Goal: Task Accomplishment & Management: Use online tool/utility

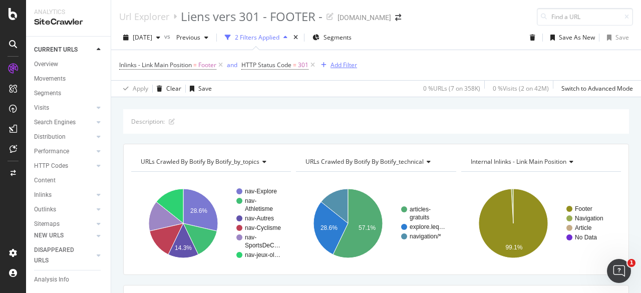
click at [337, 65] on div "Add Filter" at bounding box center [344, 65] width 27 height 9
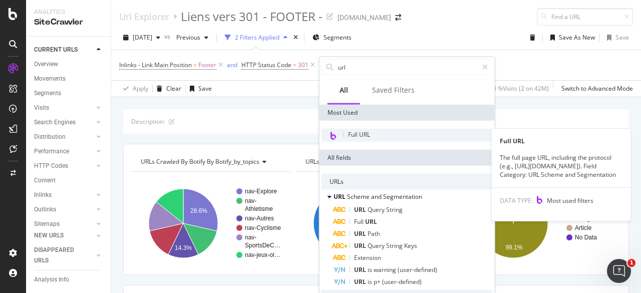
click at [361, 133] on span "Full URL" at bounding box center [359, 134] width 22 height 9
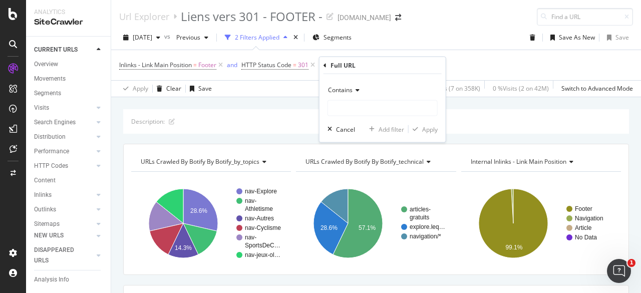
click at [355, 90] on icon at bounding box center [356, 90] width 7 height 6
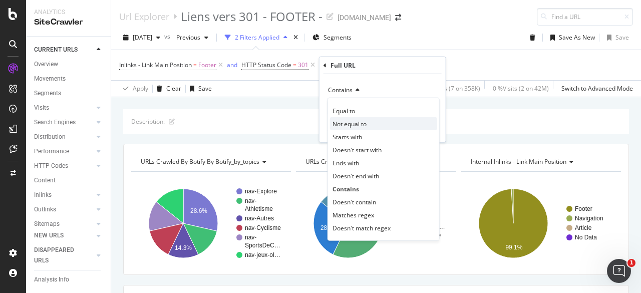
click at [358, 124] on span "Not equal to" at bounding box center [350, 123] width 34 height 9
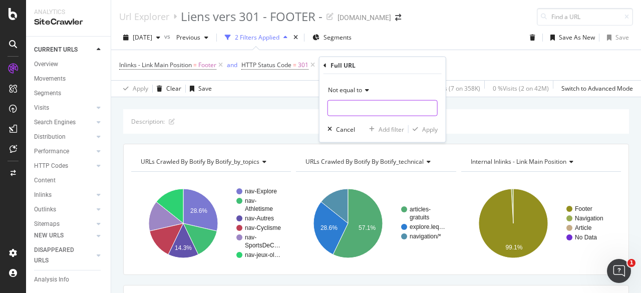
click at [352, 107] on input "text" at bounding box center [382, 108] width 109 height 16
paste input "https://app.botify.com/lequipe-2424-org/lequipe.fr/crawl/urls?analysisSlug=2025…"
type input "https://app.botify.com/lequipe-2424-org/lequipe.fr/crawl/urls?analysisSlug=2025…"
click at [426, 127] on div "Apply" at bounding box center [430, 129] width 16 height 9
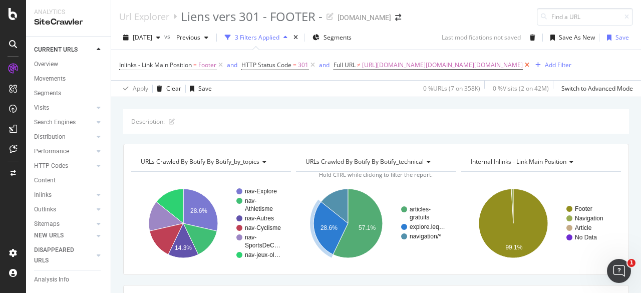
click at [523, 70] on icon at bounding box center [527, 65] width 9 height 10
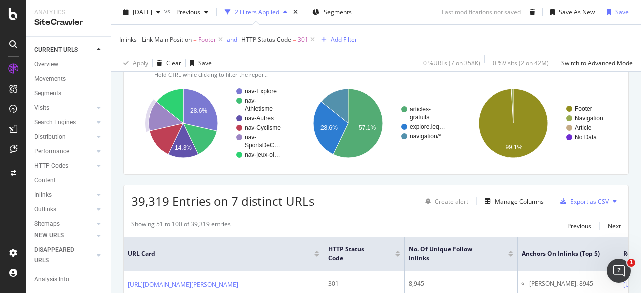
scroll to position [150, 0]
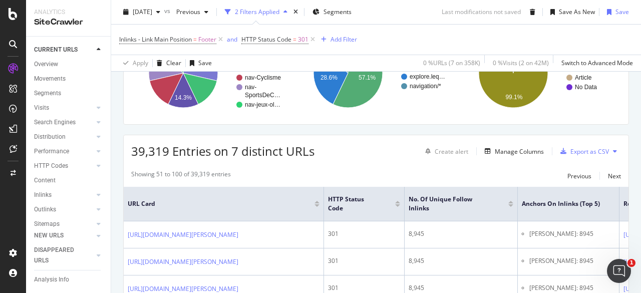
click at [609, 150] on button at bounding box center [615, 151] width 12 height 16
click at [577, 150] on div "Export as CSV" at bounding box center [589, 151] width 39 height 9
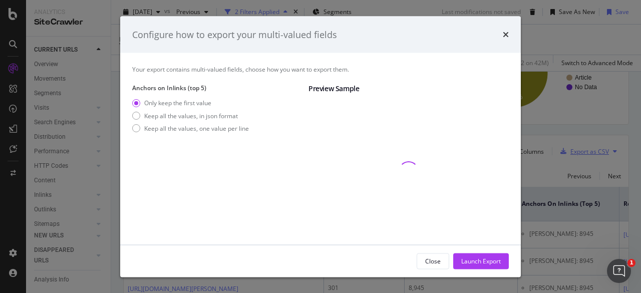
scroll to position [55, 0]
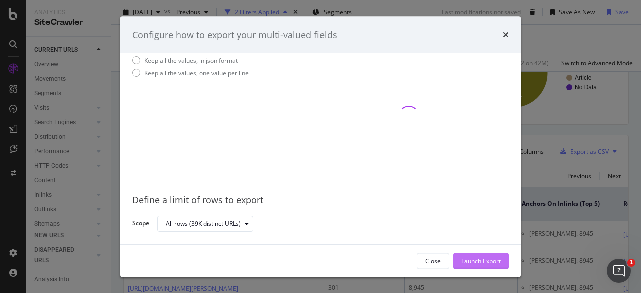
click at [475, 261] on div "Launch Export" at bounding box center [481, 260] width 40 height 9
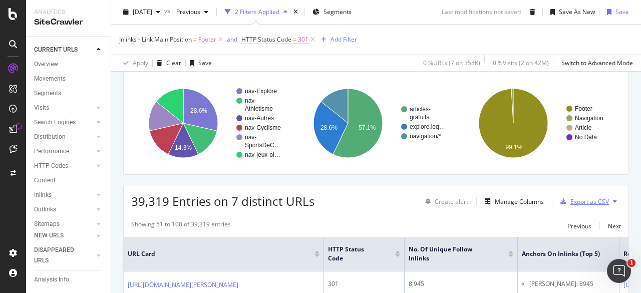
scroll to position [150, 0]
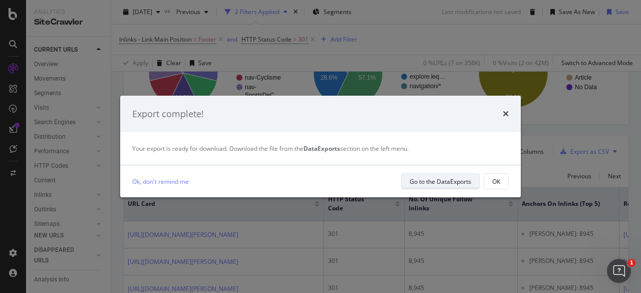
click at [427, 182] on div "Go to the DataExports" at bounding box center [441, 181] width 62 height 9
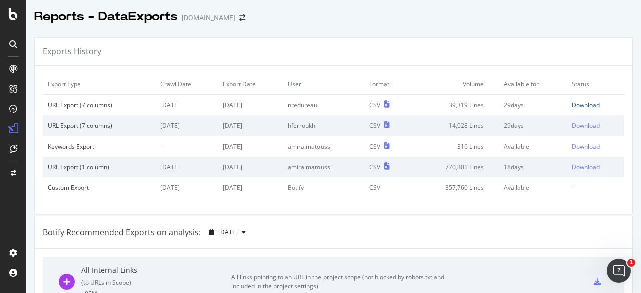
click at [574, 104] on div "Download" at bounding box center [586, 105] width 28 height 9
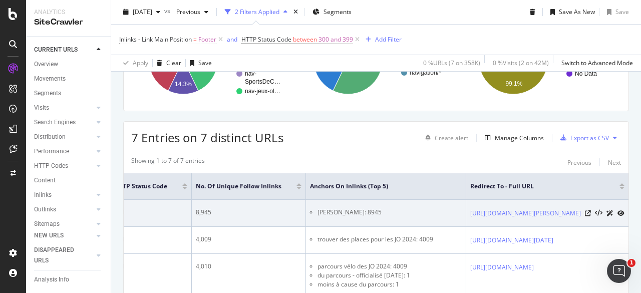
scroll to position [213, 0]
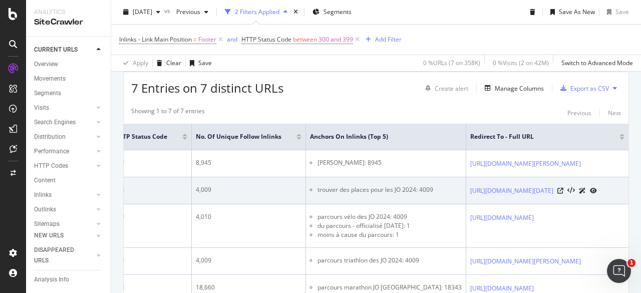
click at [597, 194] on icon at bounding box center [593, 191] width 7 height 6
click at [563, 194] on icon at bounding box center [560, 191] width 6 height 6
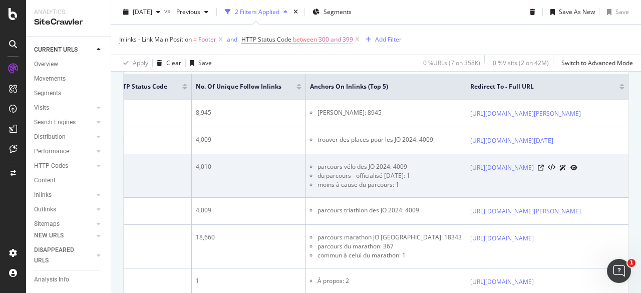
scroll to position [0, 329]
click at [470, 173] on link "https://www.lequipe.fr/Jo-2024-paris/Cyclisme-sur-route/Actualites/Les-parcours…" at bounding box center [502, 168] width 64 height 10
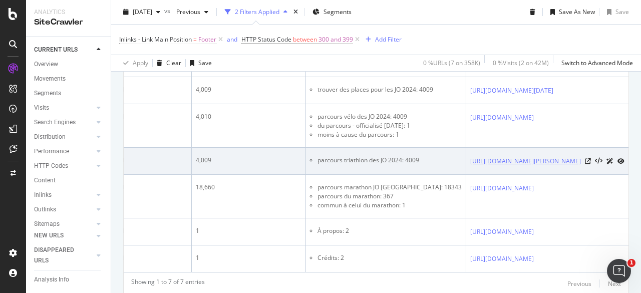
click at [470, 166] on link "https://www.lequipe.fr/Jo-2024-paris/Athletisme/Actualites/Pont-alexandre-iii-c…" at bounding box center [525, 161] width 111 height 10
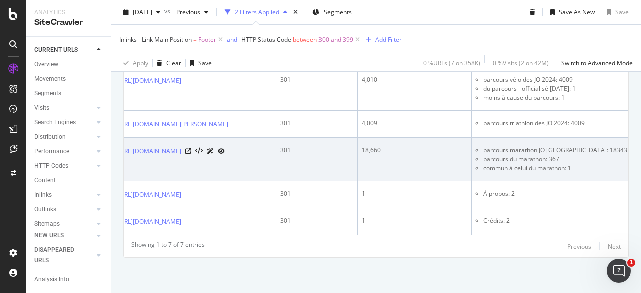
scroll to position [0, 0]
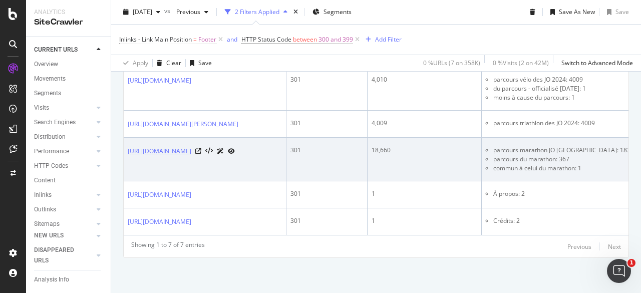
click at [191, 156] on link "https://www.lequipe.fr/Jo-2024-paris/Athletisme/Actualites/Quel-est-le-parcours…" at bounding box center [160, 151] width 64 height 10
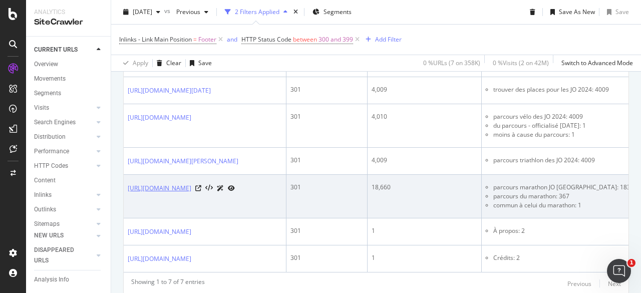
click at [191, 193] on link "https://www.lequipe.fr/Jo-2024-paris/Athletisme/Actualites/Quel-est-le-parcours…" at bounding box center [160, 188] width 64 height 10
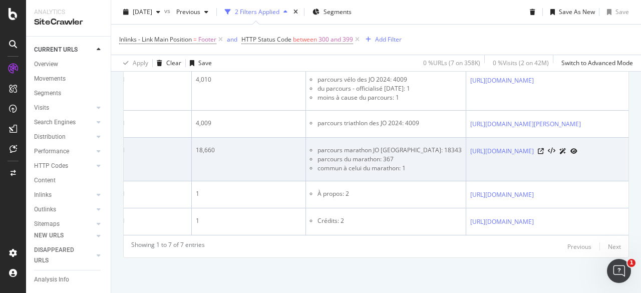
scroll to position [0, 329]
click at [470, 156] on link "[URL][DOMAIN_NAME]" at bounding box center [502, 151] width 64 height 10
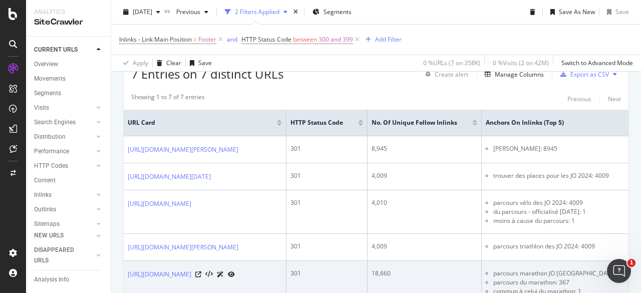
scroll to position [177, 0]
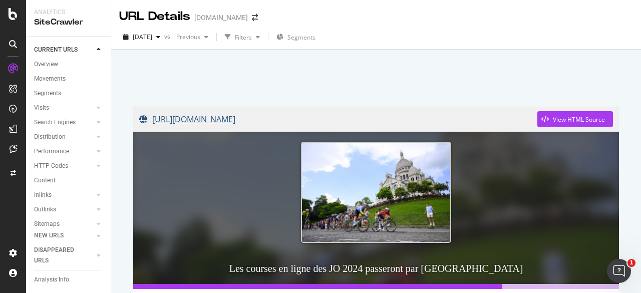
click at [296, 117] on link "https://www.lequipe.fr/Jo-2024-paris/Cyclisme-sur-route/Actualites/Les-parcours…" at bounding box center [338, 119] width 398 height 25
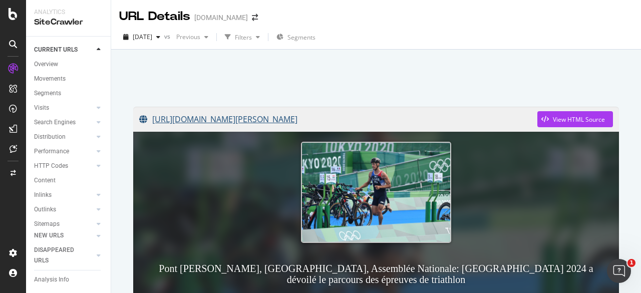
click at [261, 115] on link "[URL][DOMAIN_NAME][PERSON_NAME]" at bounding box center [338, 119] width 398 height 25
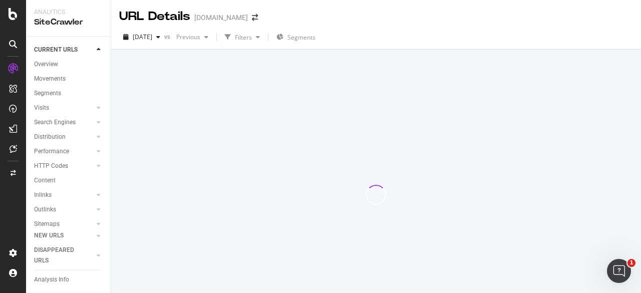
click at [377, 83] on div at bounding box center [376, 75] width 506 height 43
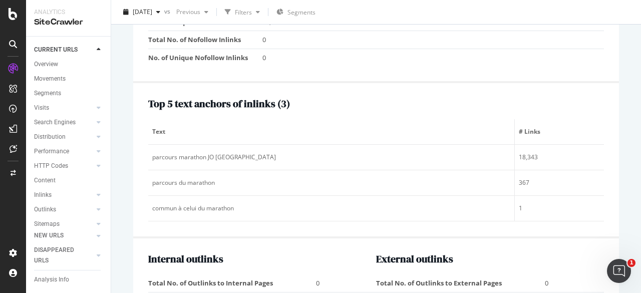
scroll to position [1102, 0]
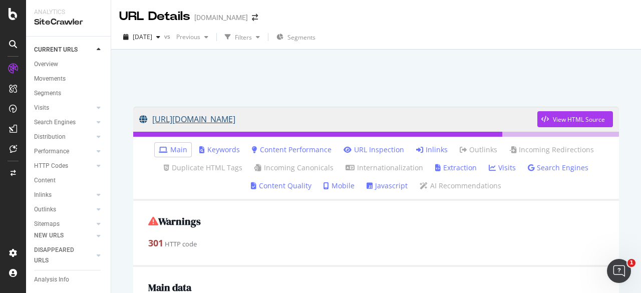
click at [333, 122] on link "https://www.lequipe.fr/Jo-2024-paris/Athletisme/Actualites/Quel-est-le-parcours…" at bounding box center [338, 119] width 398 height 25
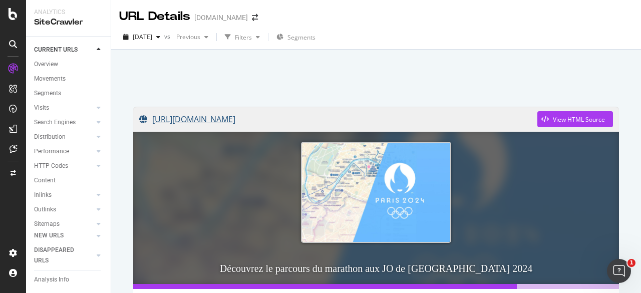
click at [266, 119] on link "[URL][DOMAIN_NAME]" at bounding box center [338, 119] width 398 height 25
